Goal: Entertainment & Leisure: Consume media (video, audio)

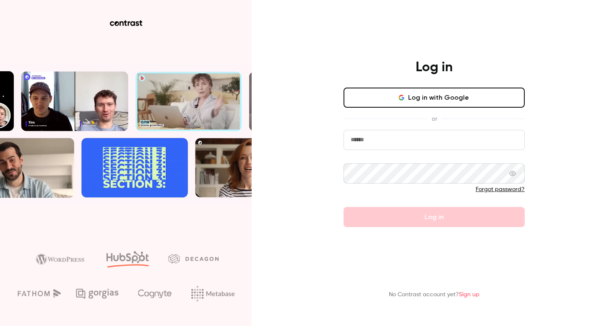
click at [436, 103] on button "Log in with Google" at bounding box center [434, 98] width 181 height 20
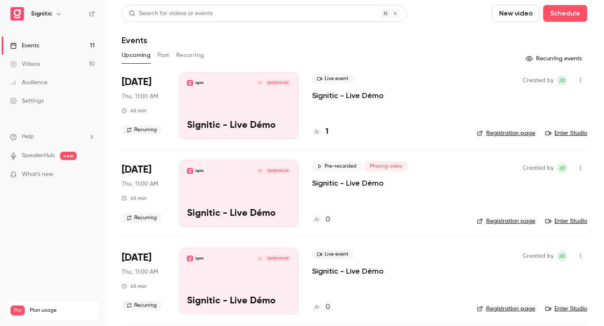
click at [164, 56] on button "Past" at bounding box center [163, 55] width 12 height 13
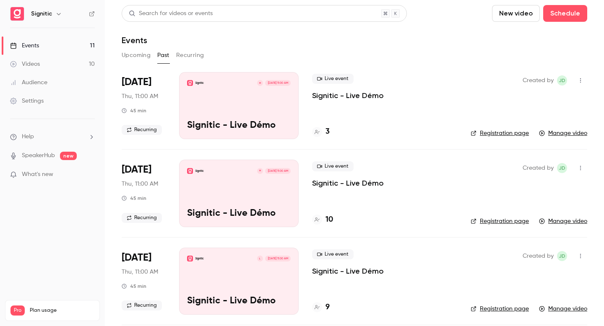
click at [321, 98] on p "Signitic - Live Démo" at bounding box center [348, 96] width 72 height 10
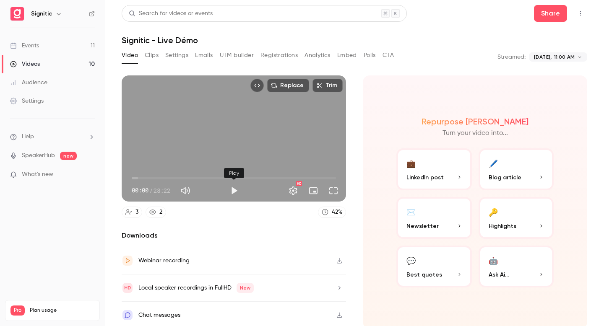
click at [233, 191] on button "Play" at bounding box center [234, 191] width 17 height 17
click at [334, 193] on button "Full screen" at bounding box center [333, 191] width 17 height 17
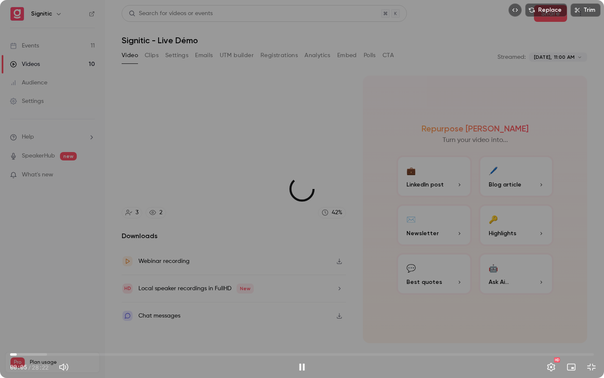
click at [17, 326] on span "00:19" at bounding box center [302, 353] width 584 height 13
click at [21, 326] on span "00:30" at bounding box center [20, 354] width 3 height 3
click at [26, 326] on span "00:31" at bounding box center [302, 353] width 584 height 13
click at [32, 326] on span "00:46" at bounding box center [302, 353] width 584 height 13
click at [38, 326] on span "01:20" at bounding box center [302, 353] width 584 height 13
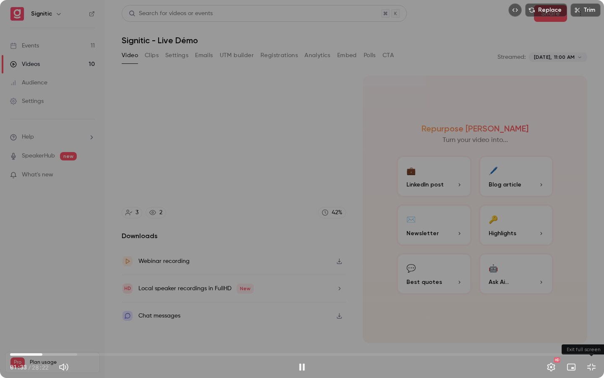
click at [593, 326] on button "Exit full screen" at bounding box center [591, 366] width 17 height 17
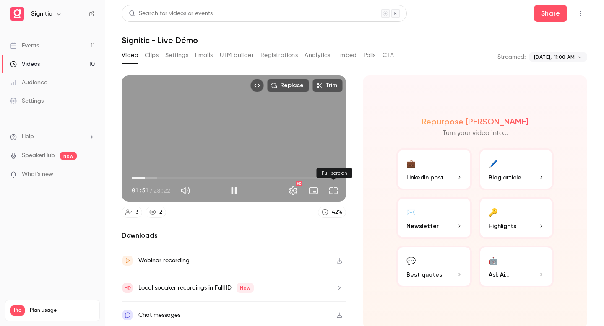
click at [336, 191] on button "Full screen" at bounding box center [333, 191] width 17 height 17
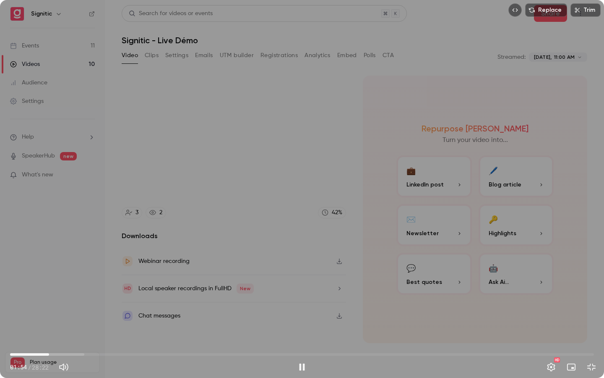
click at [61, 326] on span "01:54" at bounding box center [302, 353] width 584 height 13
click at [74, 326] on span "02:28" at bounding box center [302, 353] width 584 height 13
click at [87, 326] on span "03:06" at bounding box center [302, 353] width 584 height 13
click at [99, 326] on span "04:18" at bounding box center [302, 353] width 584 height 13
click at [117, 326] on span "05:10" at bounding box center [302, 353] width 584 height 13
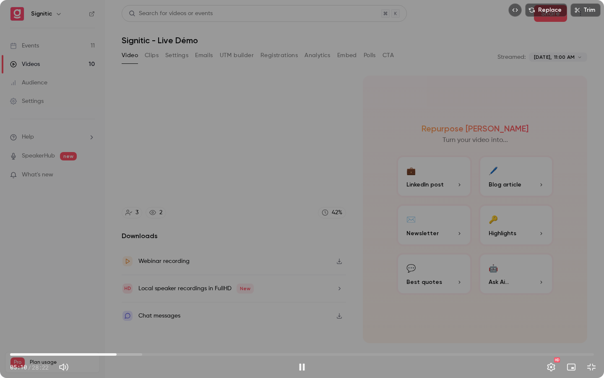
click at [132, 326] on span "05:10" at bounding box center [302, 353] width 584 height 13
click at [147, 326] on span "05:59" at bounding box center [302, 353] width 584 height 13
click at [161, 326] on span "06:43" at bounding box center [302, 353] width 584 height 13
click at [172, 326] on span "07:21" at bounding box center [302, 353] width 584 height 13
click at [191, 326] on span "07:54" at bounding box center [302, 353] width 584 height 13
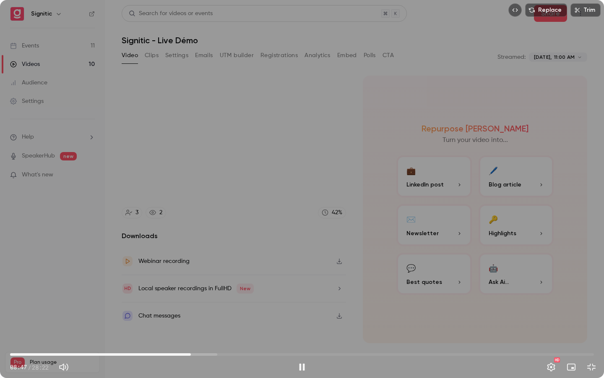
click at [210, 326] on span "08:47" at bounding box center [302, 353] width 584 height 13
click at [230, 326] on span "10:41" at bounding box center [302, 353] width 584 height 13
click at [255, 326] on span "11:53" at bounding box center [302, 353] width 584 height 13
click at [293, 326] on span "13:44" at bounding box center [302, 353] width 584 height 13
click at [328, 326] on span "13:44" at bounding box center [302, 353] width 584 height 13
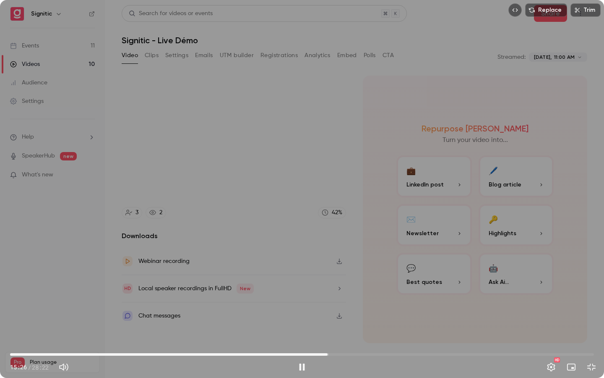
click at [363, 326] on span "15:26" at bounding box center [302, 353] width 584 height 13
click at [396, 326] on span "17:12" at bounding box center [302, 353] width 584 height 13
click at [423, 326] on span "20:05" at bounding box center [302, 353] width 584 height 13
click at [441, 326] on span "20:06" at bounding box center [302, 353] width 584 height 13
click at [465, 326] on span "21:05" at bounding box center [302, 353] width 584 height 13
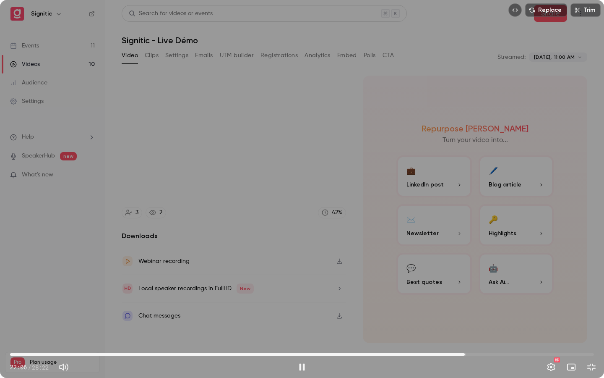
click at [481, 326] on span "22:06" at bounding box center [302, 353] width 584 height 13
click at [510, 326] on span "24:18" at bounding box center [302, 353] width 584 height 13
click at [534, 326] on span "24:18" at bounding box center [302, 353] width 584 height 13
click at [551, 326] on span "25:32" at bounding box center [302, 353] width 584 height 13
click at [565, 326] on span "26:20" at bounding box center [302, 353] width 584 height 13
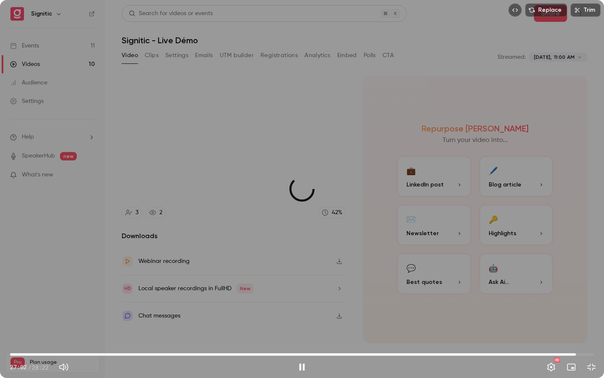
click at [576, 326] on span "27:30" at bounding box center [302, 353] width 584 height 13
click at [585, 326] on span "27:57" at bounding box center [302, 353] width 584 height 13
click at [593, 326] on button "Exit full screen" at bounding box center [591, 366] width 17 height 17
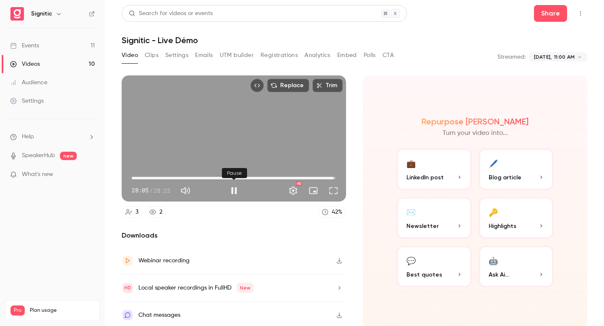
click at [230, 187] on button "Pause" at bounding box center [234, 191] width 17 height 17
type input "******"
